Goal: Information Seeking & Learning: Learn about a topic

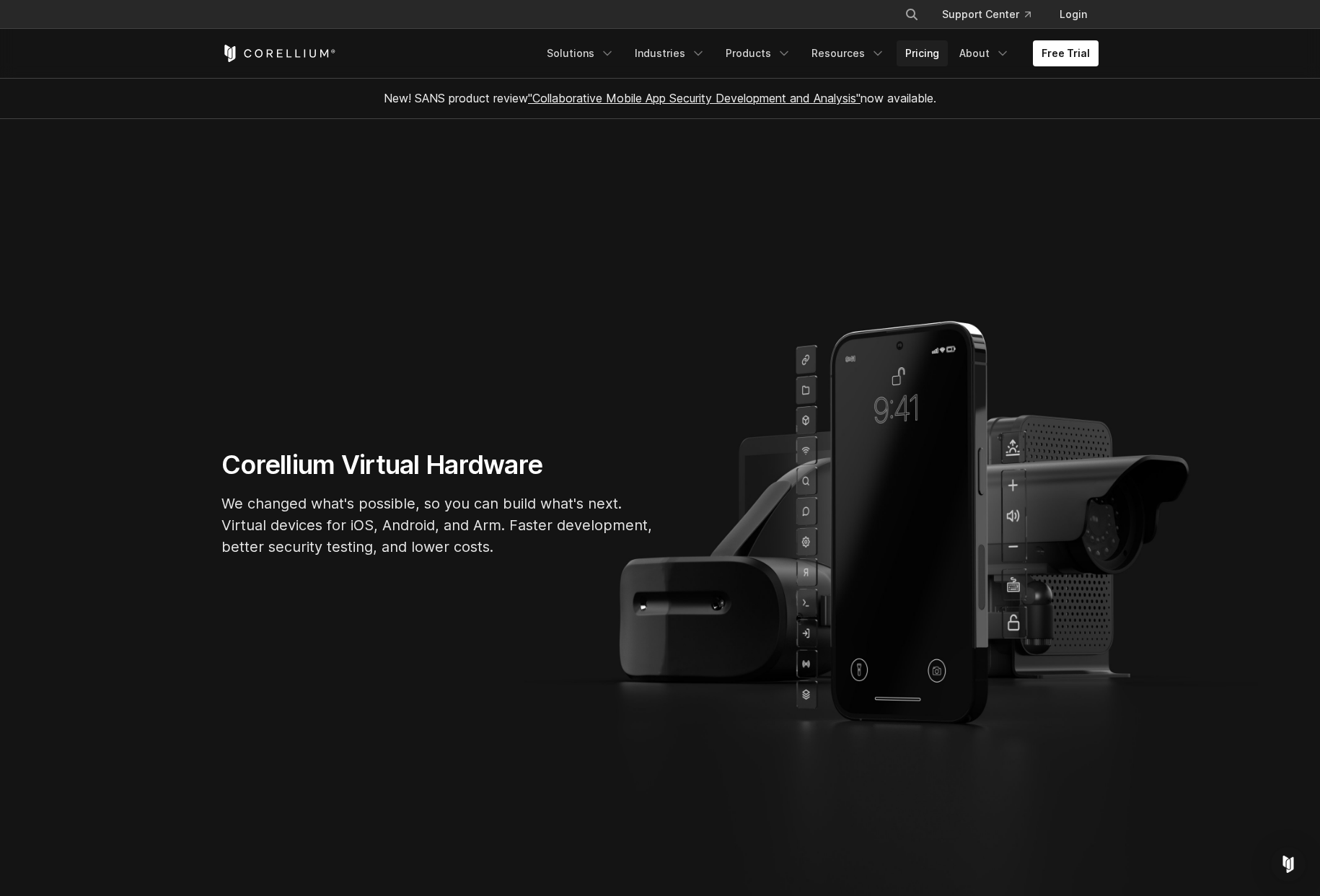
click at [740, 43] on link "Pricing" at bounding box center [922, 53] width 51 height 26
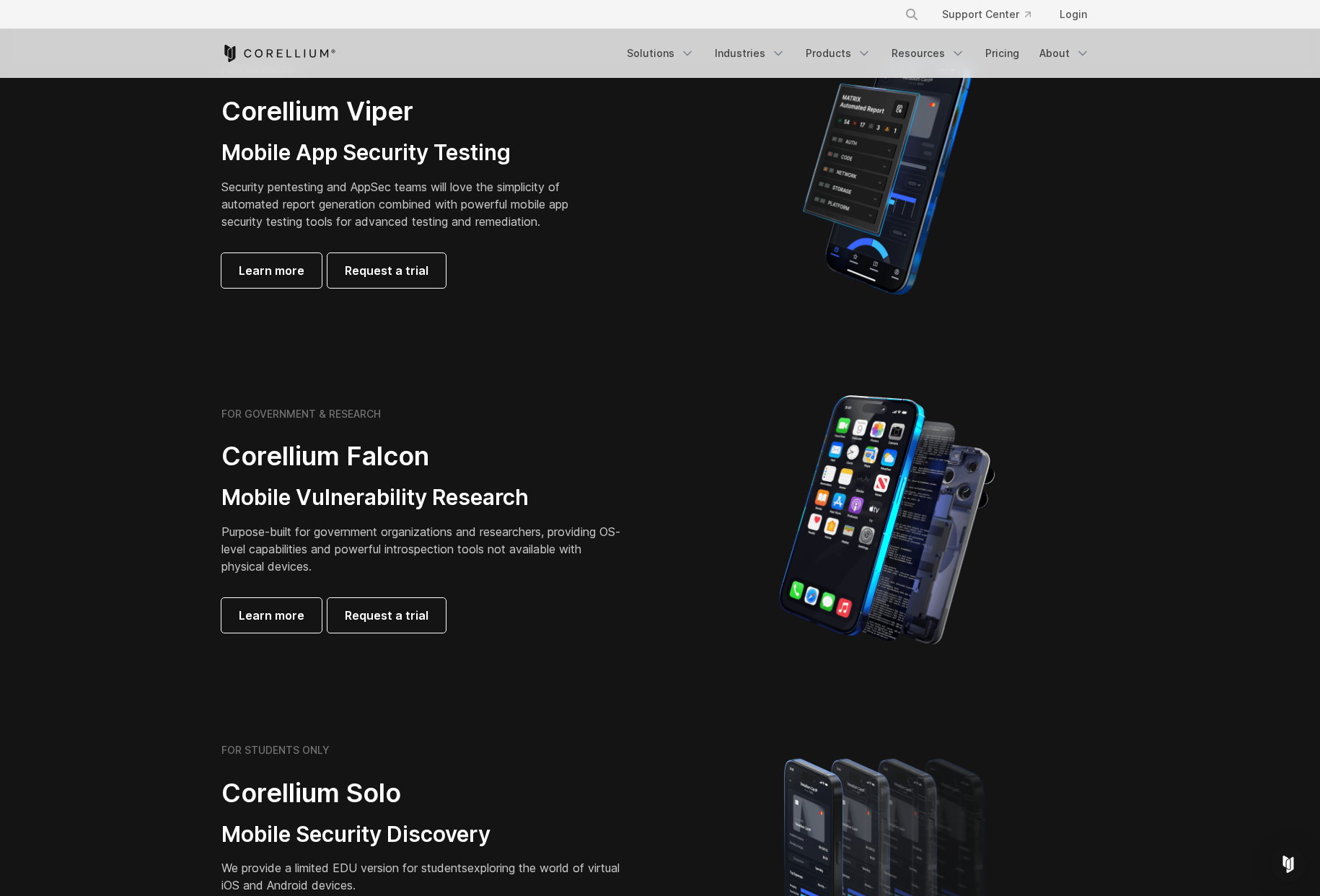
scroll to position [367, 0]
